Goal: Find specific page/section: Find specific page/section

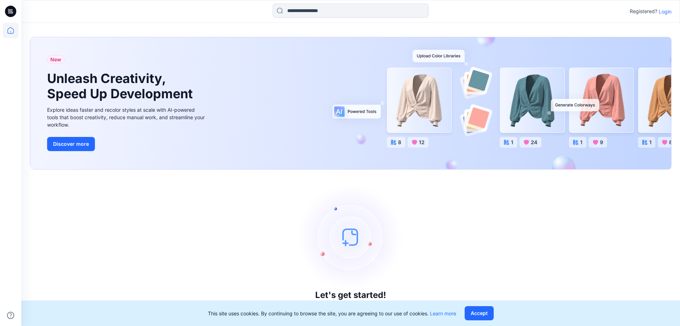
click at [672, 12] on div "Registered? Login" at bounding box center [350, 12] width 659 height 16
click at [668, 12] on p "Login" at bounding box center [665, 11] width 13 height 7
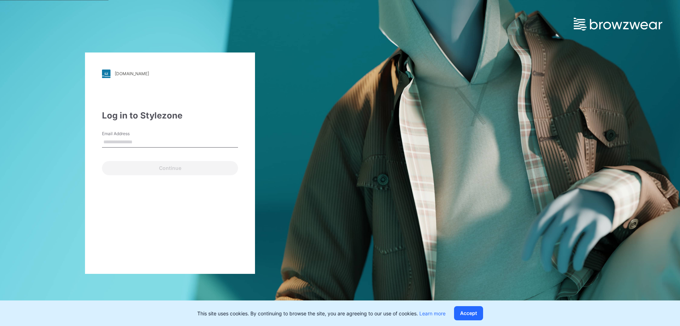
type input "**********"
click at [47, 160] on div "**********" at bounding box center [170, 163] width 340 height 326
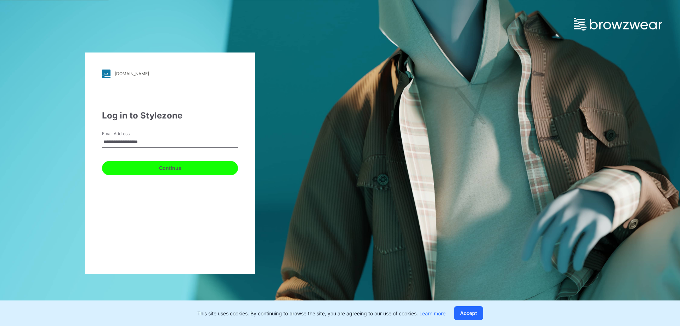
click at [179, 164] on button "Continue" at bounding box center [170, 168] width 136 height 14
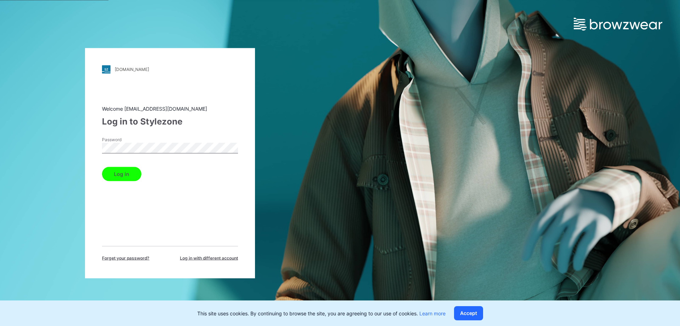
click at [72, 178] on div "walmart.stylezone.com Loading... Welcome 3d_team@shinwon.com Log in to Stylezon…" at bounding box center [170, 163] width 340 height 326
click at [127, 173] on button "Log in" at bounding box center [121, 174] width 39 height 14
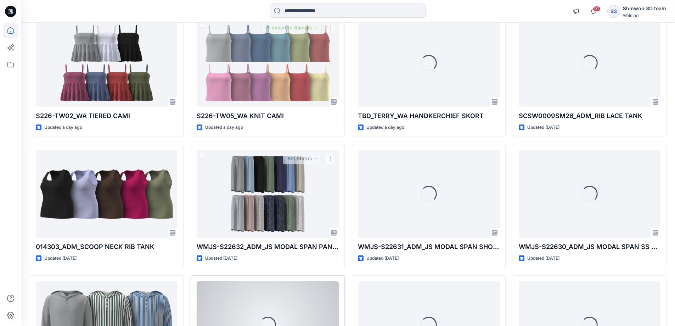
scroll to position [586, 0]
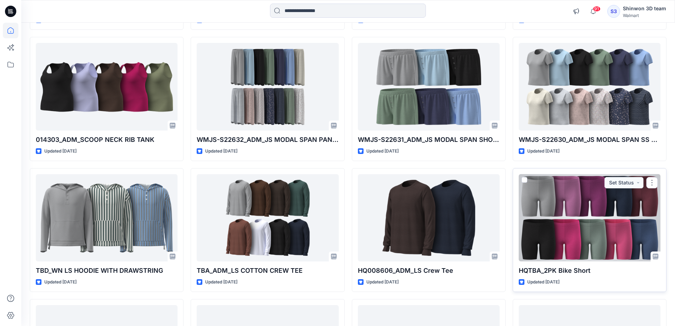
click at [583, 225] on div at bounding box center [590, 218] width 142 height 88
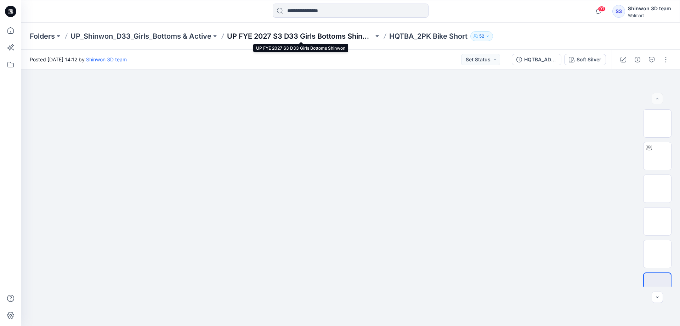
click at [268, 37] on p "UP FYE 2027 S3 D33 Girls Bottoms Shinwon" at bounding box center [300, 36] width 147 height 10
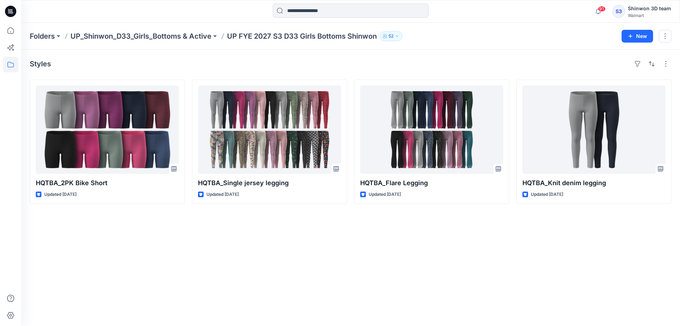
click at [338, 253] on div "Styles HQTBA_2PK Bike Short Updated 4 days ago HQTBA_Single jersey legging Upda…" at bounding box center [350, 188] width 659 height 276
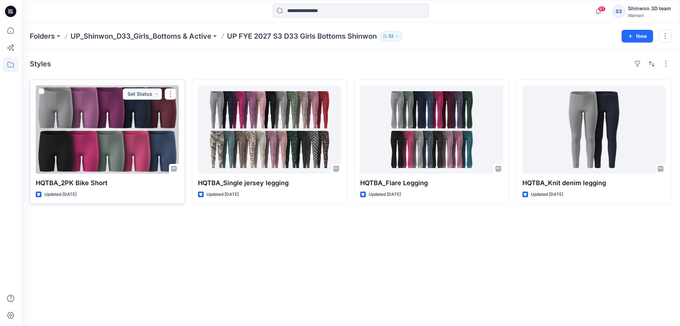
click at [142, 149] on div at bounding box center [107, 129] width 143 height 88
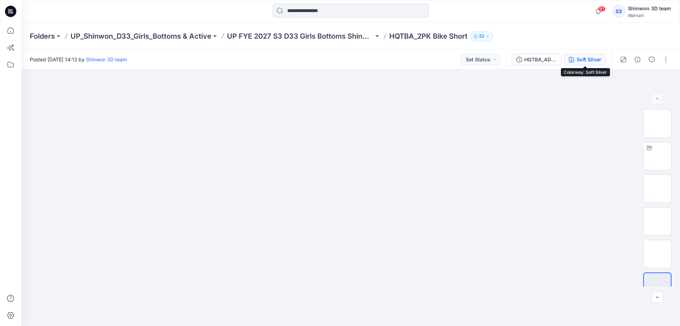
click at [585, 60] on div "Soft Silver" at bounding box center [589, 60] width 25 height 8
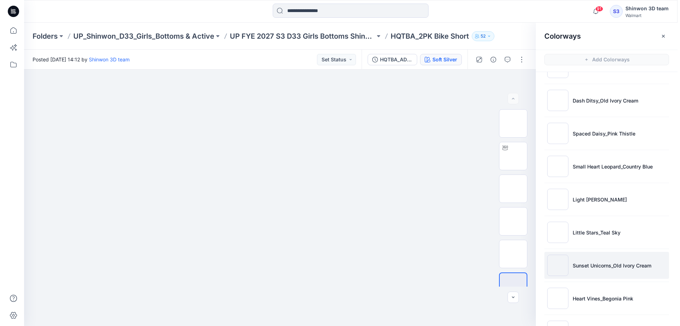
scroll to position [450, 0]
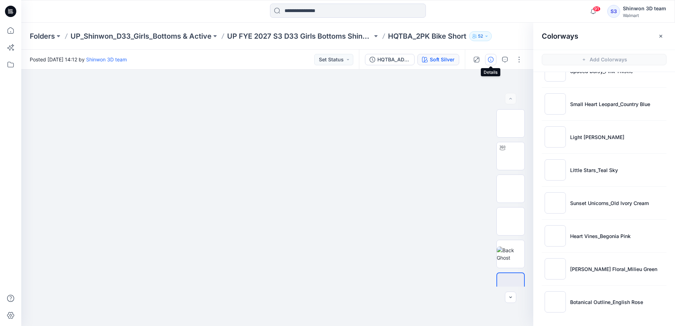
click at [491, 60] on icon "button" at bounding box center [491, 60] width 6 height 6
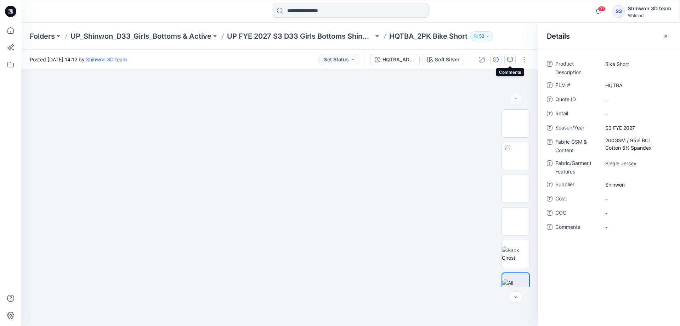
click at [506, 60] on button "button" at bounding box center [510, 59] width 11 height 11
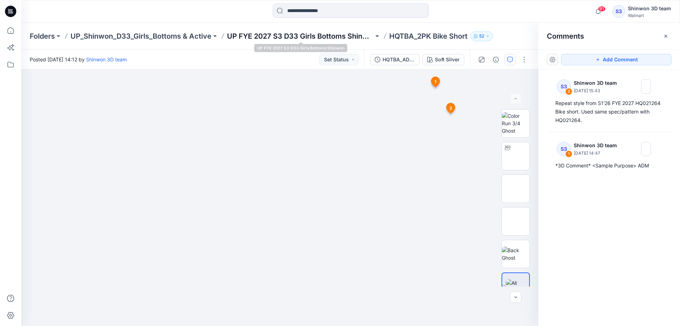
click at [271, 36] on p "UP FYE 2027 S3 D33 Girls Bottoms Shinwon" at bounding box center [300, 36] width 147 height 10
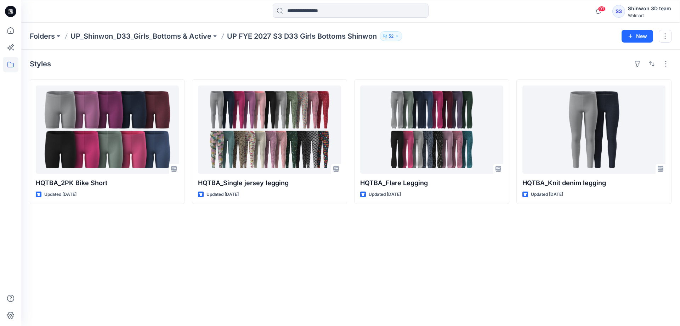
click at [235, 284] on div "Styles HQTBA_2PK Bike Short Updated 4 days ago HQTBA_Single jersey legging Upda…" at bounding box center [350, 188] width 659 height 276
click at [338, 259] on div "Styles HQTBA_2PK Bike Short Updated 4 days ago HQTBA_Single jersey legging Upda…" at bounding box center [350, 188] width 659 height 276
click at [356, 241] on div "Styles HQTBA_2PK Bike Short Updated 4 days ago HQTBA_Single jersey legging Upda…" at bounding box center [350, 188] width 659 height 276
click at [330, 271] on div "Styles HQTBA_2PK Bike Short Updated 2 minutes ago HQTBA_Single jersey legging U…" at bounding box center [350, 188] width 659 height 276
click at [348, 245] on div "Styles HQTBA_2PK Bike Short Updated 2 minutes ago HQTBA_Single jersey legging U…" at bounding box center [350, 188] width 659 height 276
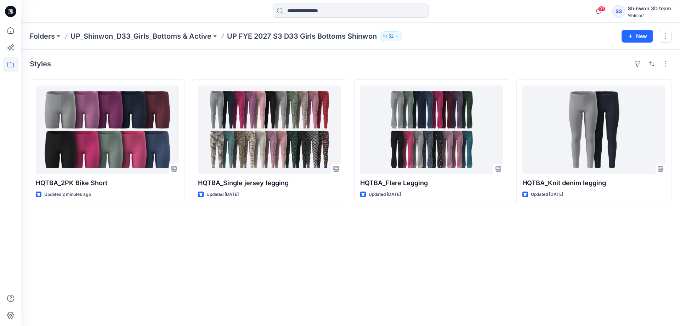
click at [346, 248] on div "Styles HQTBA_2PK Bike Short Updated 2 minutes ago HQTBA_Single jersey legging U…" at bounding box center [350, 188] width 659 height 276
click at [242, 291] on div "Styles HQTBA_2PK Bike Short Updated 2 minutes ago HQTBA_Single jersey legging U…" at bounding box center [350, 188] width 659 height 276
click at [330, 253] on div "Styles HQTBA_2PK Bike Short Updated 2 minutes ago HQTBA_Single jersey legging U…" at bounding box center [350, 188] width 659 height 276
click at [380, 274] on div "Styles HQTBA_2PK Bike Short Updated 2 minutes ago HQTBA_Single jersey legging U…" at bounding box center [350, 188] width 659 height 276
click at [279, 246] on div "Styles HQTBA_2PK Bike Short Updated 2 minutes ago HQTBA_Single jersey legging U…" at bounding box center [350, 188] width 659 height 276
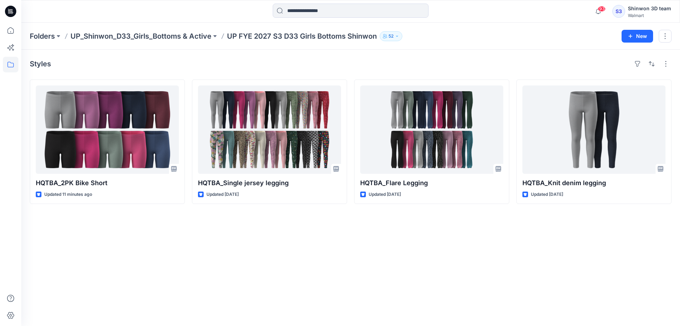
drag, startPoint x: 167, startPoint y: 217, endPoint x: 167, endPoint y: 206, distance: 11.0
click at [167, 217] on div "Styles HQTBA_2PK Bike Short Updated 11 minutes ago HQTBA_Single jersey legging …" at bounding box center [350, 188] width 659 height 276
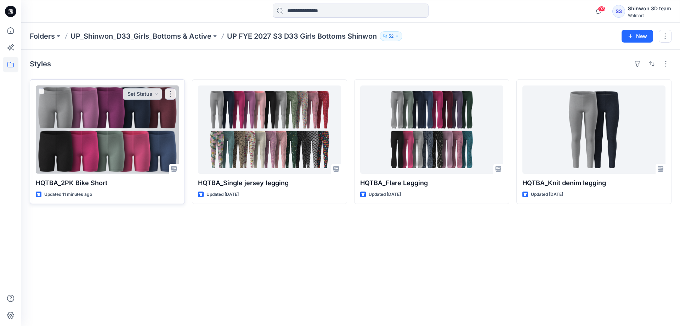
click at [119, 125] on div at bounding box center [107, 129] width 143 height 88
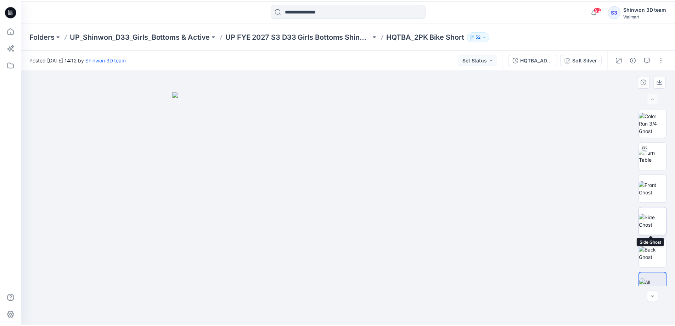
scroll to position [14, 0]
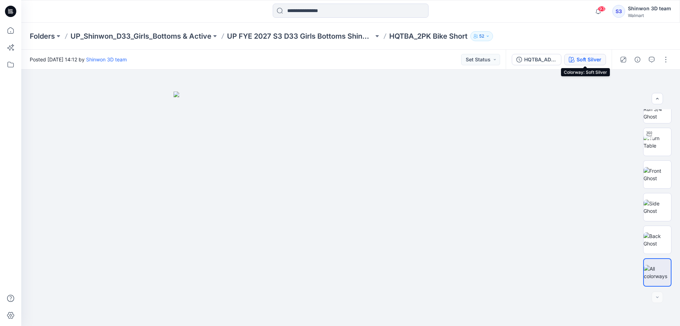
click at [577, 62] on div "Soft Silver" at bounding box center [589, 60] width 25 height 8
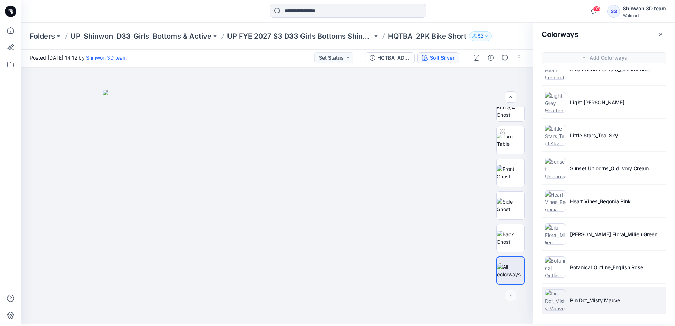
scroll to position [2, 0]
click at [593, 307] on li "Pin Dot_Misty Mauve" at bounding box center [604, 299] width 125 height 27
